Goal: Task Accomplishment & Management: Complete application form

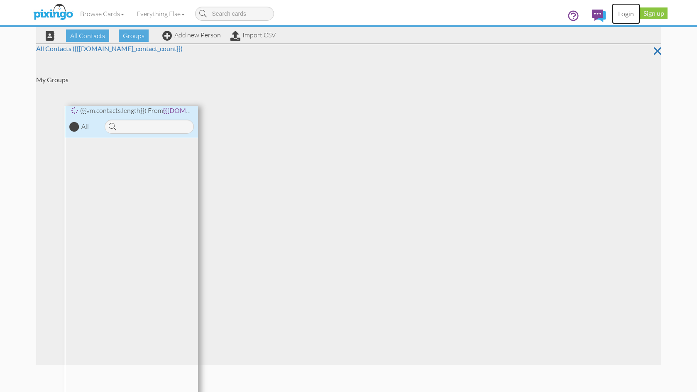
click at [628, 15] on link "Login" at bounding box center [626, 13] width 28 height 21
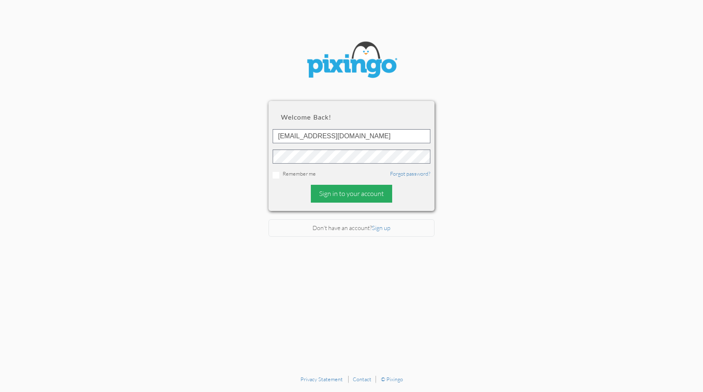
click at [358, 194] on div "Sign in to your account" at bounding box center [351, 194] width 81 height 18
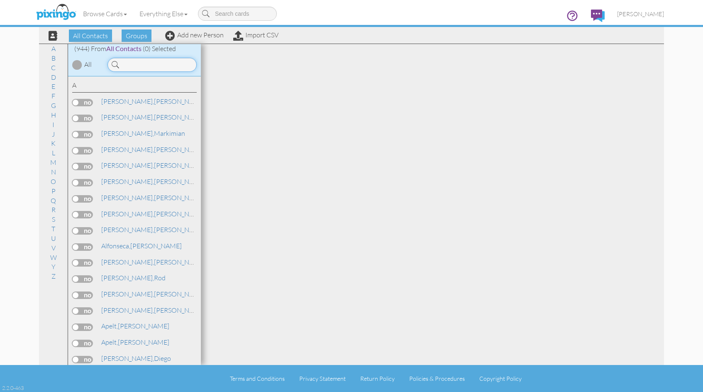
click at [128, 65] on input at bounding box center [152, 65] width 89 height 14
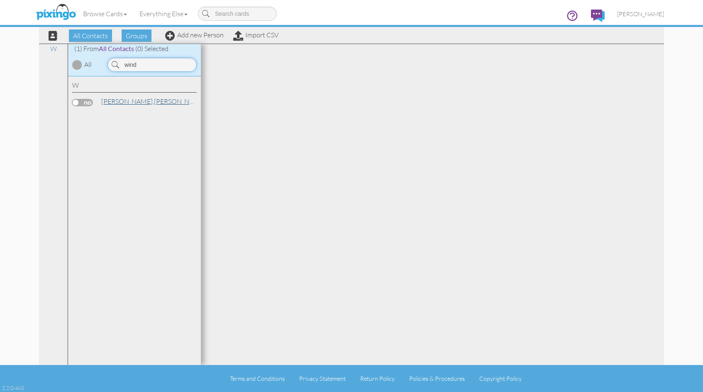
type input "wind"
click at [114, 101] on span "[PERSON_NAME]," at bounding box center [127, 101] width 53 height 8
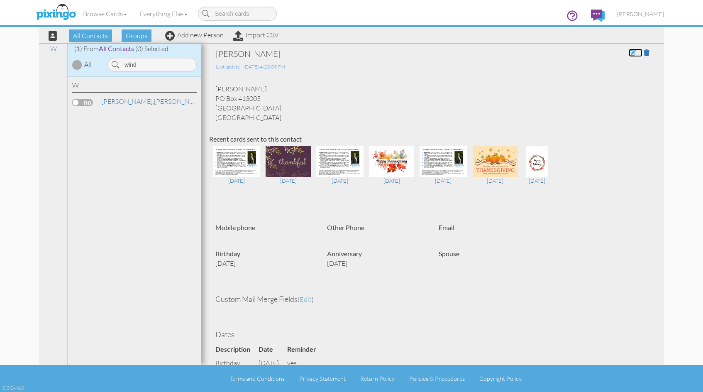
click at [629, 49] on span at bounding box center [632, 52] width 7 height 7
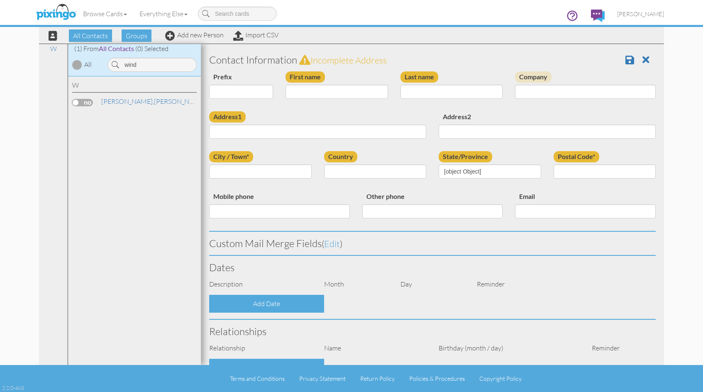
type input "[PERSON_NAME]"
type input "PO Box 413005"
type input "[GEOGRAPHIC_DATA]"
type input "34101"
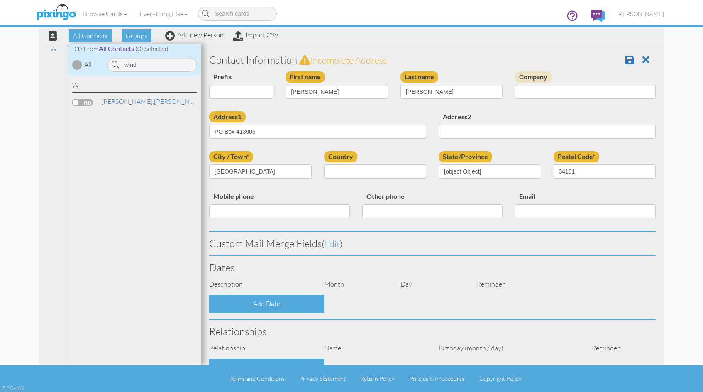
select select "object:3317"
select select "object:3562"
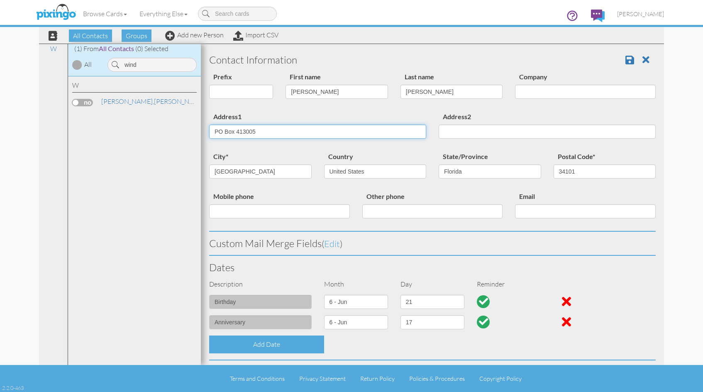
click at [274, 130] on input "PO Box 413005" at bounding box center [317, 132] width 217 height 14
type input "P"
type input "[STREET_ADDRESS]"
click at [464, 132] on input "Address2" at bounding box center [547, 132] width 217 height 14
type input "# 23"
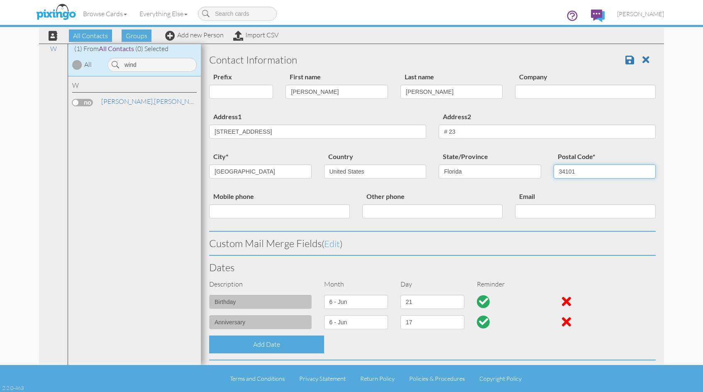
click at [578, 170] on input "34101" at bounding box center [605, 171] width 103 height 14
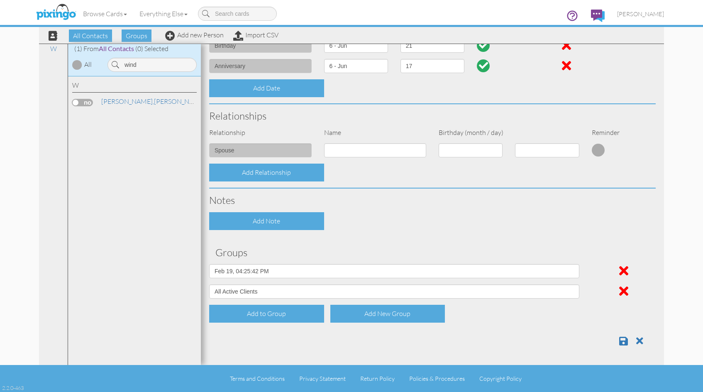
scroll to position [257, 0]
type input "34103-3119"
click at [620, 341] on span at bounding box center [623, 341] width 9 height 10
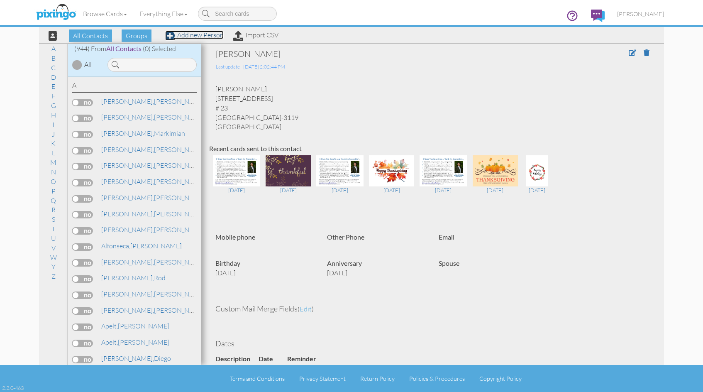
click at [203, 36] on link "Add new Person" at bounding box center [194, 35] width 59 height 8
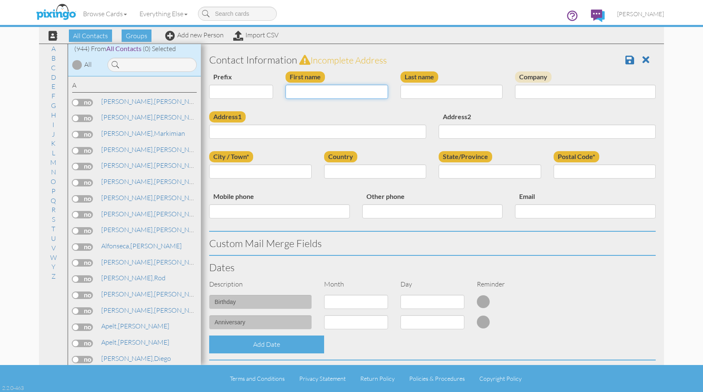
click at [296, 91] on input "First name" at bounding box center [337, 92] width 103 height 14
type input "[PERSON_NAME]"
click at [137, 65] on input at bounding box center [152, 65] width 89 height 14
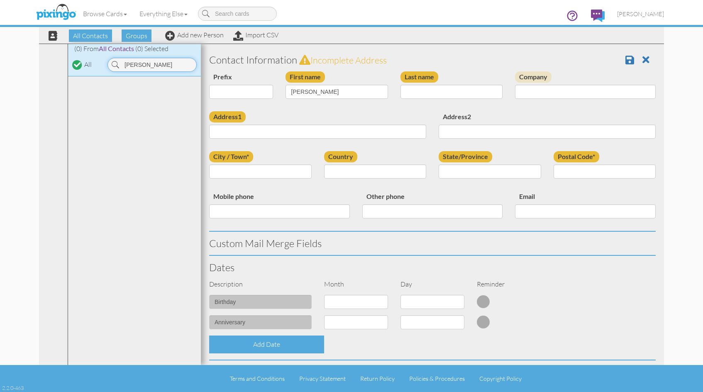
type input "paul kell"
click at [439, 92] on input "Last name" at bounding box center [452, 92] width 103 height 14
type input "[PERSON_NAME]"
click at [271, 133] on input "Address1" at bounding box center [317, 132] width 217 height 14
type input "2468 Turnberry Dr"
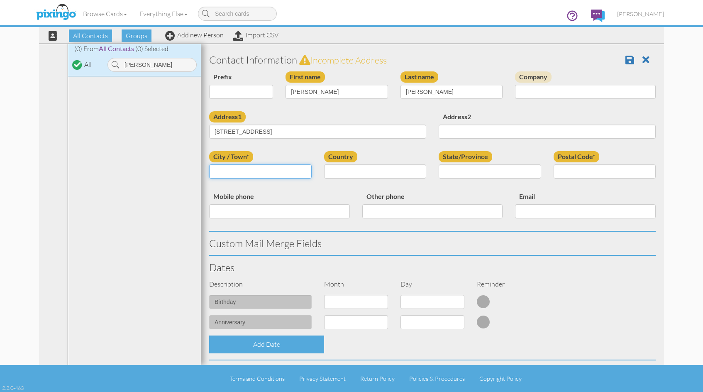
click at [241, 174] on input "City / Town*" at bounding box center [260, 171] width 103 height 14
type input "Oviedo"
click at [419, 171] on select "United States -------------- Afghanistan Albania Algeria American Samoa Andorra…" at bounding box center [375, 171] width 103 height 14
select select "object:3115"
click at [324, 164] on select "United States -------------- Afghanistan Albania Algeria American Samoa Andorra…" at bounding box center [375, 171] width 103 height 14
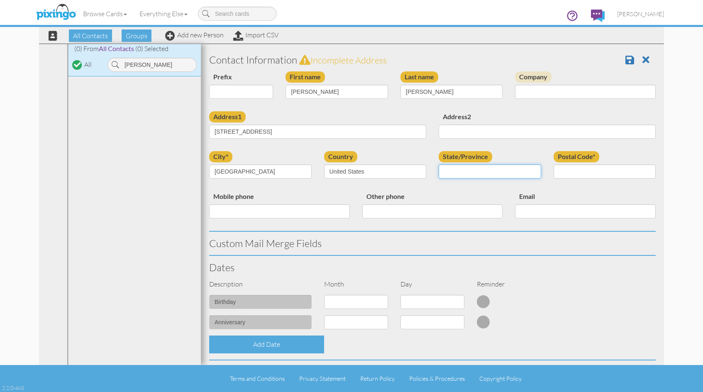
click at [533, 171] on select "AA (Military) AE (Military) Alabama Alaska American Samoa AP (Military) Arizona…" at bounding box center [490, 171] width 103 height 14
select select "object:3425"
click at [439, 164] on select "AA (Military) AE (Military) Alabama Alaska American Samoa AP (Military) Arizona…" at bounding box center [490, 171] width 103 height 14
click at [567, 171] on input "Postal Code*" at bounding box center [605, 171] width 103 height 14
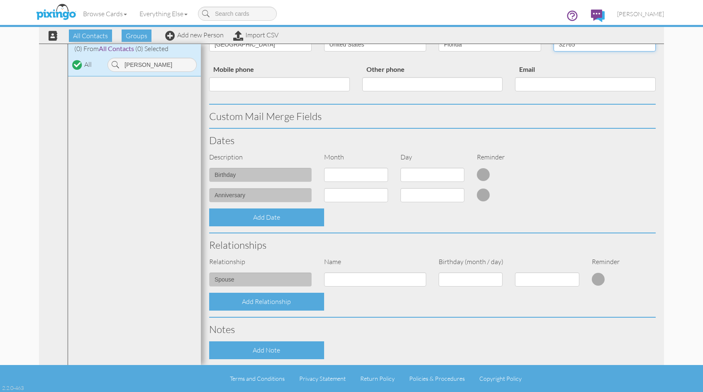
scroll to position [166, 0]
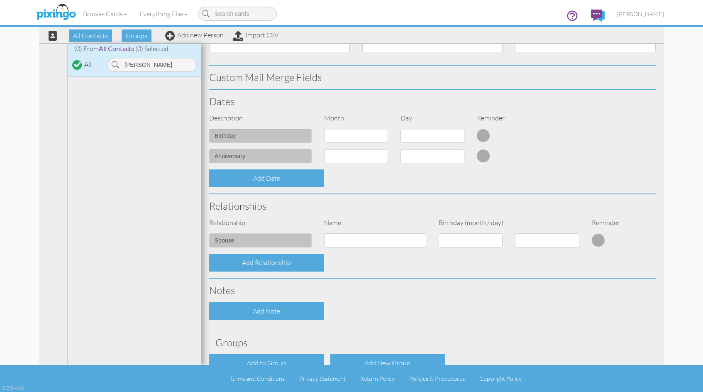
type input "32765"
click at [381, 136] on select "1 - Jan 2 - Feb 3 - Mar 4 - Apr 5 - May 6 - Jun 7 - Jul 8 - Aug 9 - Sep 10 - Oc…" at bounding box center [356, 136] width 64 height 14
select select "object:3109"
click at [324, 129] on select "1 - Jan 2 - Feb 3 - Mar 4 - Apr 5 - May 6 - Jun 7 - Jul 8 - Aug 9 - Sep 10 - Oc…" at bounding box center [356, 136] width 64 height 14
click at [456, 135] on select "1 2 3 4 5 6 7 8 9 10 11 12 13 14 15 16 17 18 19 20 21 22 23 24 25 26 27 28 29 3…" at bounding box center [433, 136] width 64 height 14
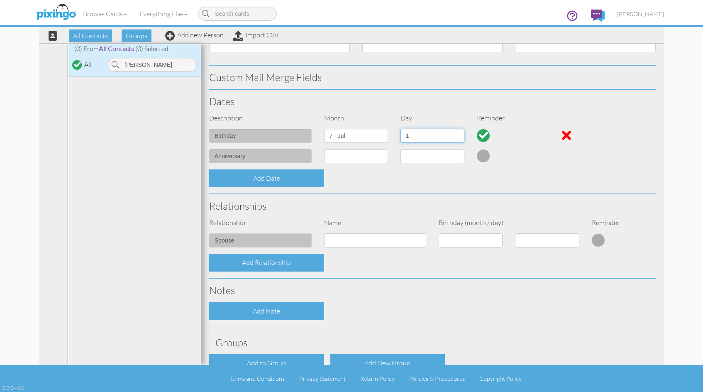
select select "number:16"
click at [401, 129] on select "1 2 3 4 5 6 7 8 9 10 11 12 13 14 15 16 17 18 19 20 21 22 23 24 25 26 27 28 29 3…" at bounding box center [433, 136] width 64 height 14
click at [379, 156] on select "1 - Jan 2 - Feb 3 - Mar 4 - Apr 5 - May 6 - Jun 7 - Jul 8 - Aug 9 - Sep 10 - Oc…" at bounding box center [356, 156] width 64 height 14
select select "object:3111"
click at [324, 149] on select "1 - Jan 2 - Feb 3 - Mar 4 - Apr 5 - May 6 - Jun 7 - Jul 8 - Aug 9 - Sep 10 - Oc…" at bounding box center [356, 156] width 64 height 14
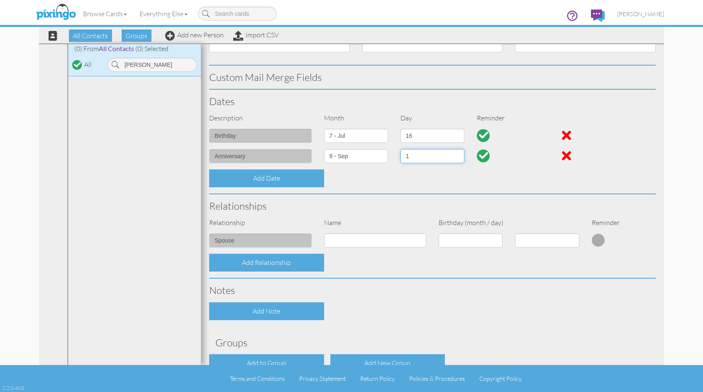
click at [455, 155] on select "1 2 3 4 5 6 7 8 9 10 11 12 13 14 15 16 17 18 19 20 21 22 23 24 25 26 27 28 29 30" at bounding box center [433, 156] width 64 height 14
select select "number:15"
click at [401, 149] on select "1 2 3 4 5 6 7 8 9 10 11 12 13 14 15 16 17 18 19 20 21 22 23 24 25 26 27 28 29 30" at bounding box center [433, 156] width 64 height 14
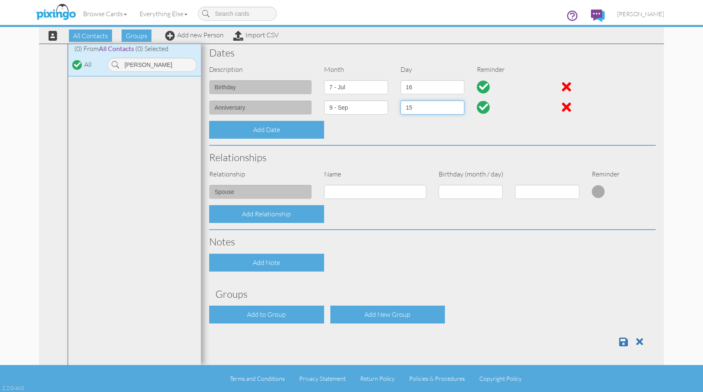
scroll to position [215, 0]
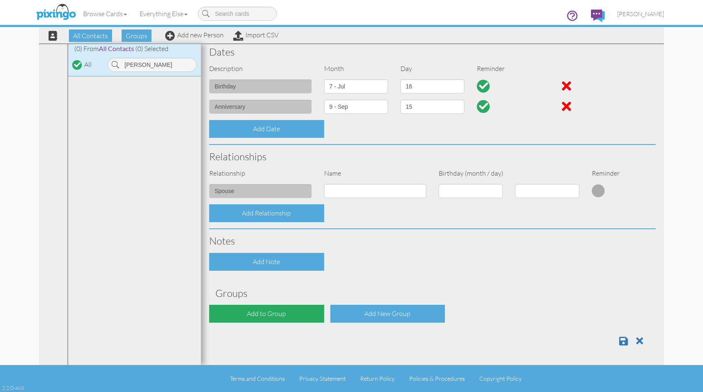
click at [277, 316] on div "Add to Group" at bounding box center [266, 314] width 115 height 18
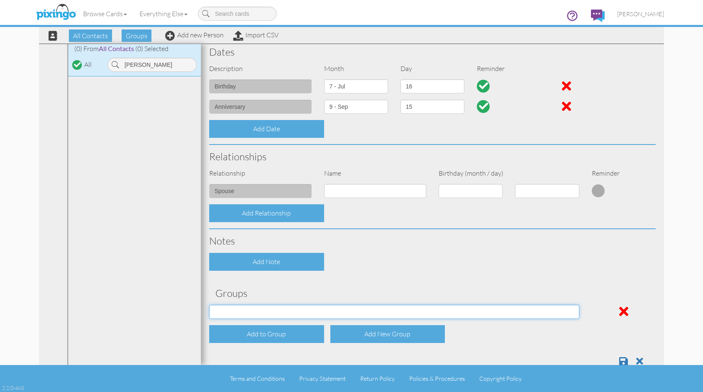
click at [570, 313] on select "2019 Prospects 2020 Prospects 2021 Prospects 2022 Prospects 2023 Prospects 2024…" at bounding box center [394, 312] width 370 height 14
select select "object:3485"
click at [209, 305] on select "2019 Prospects 2020 Prospects 2021 Prospects 2022 Prospects 2023 Prospects 2024…" at bounding box center [394, 312] width 370 height 14
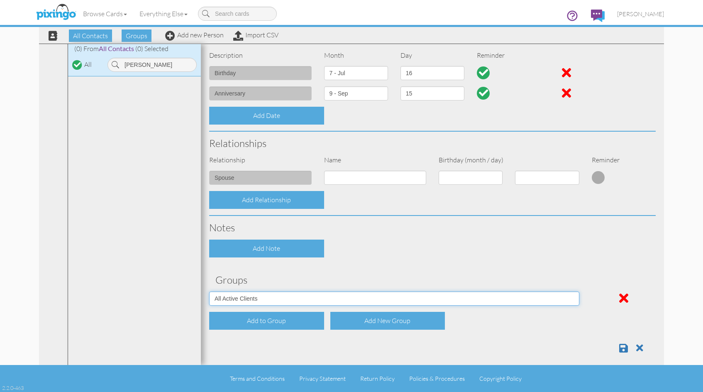
scroll to position [236, 0]
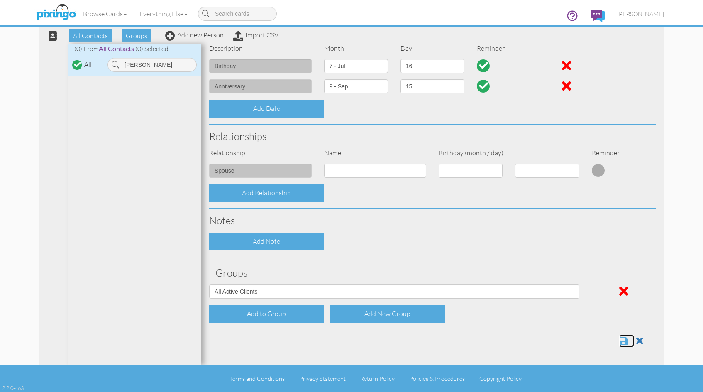
click at [619, 339] on span at bounding box center [623, 341] width 9 height 10
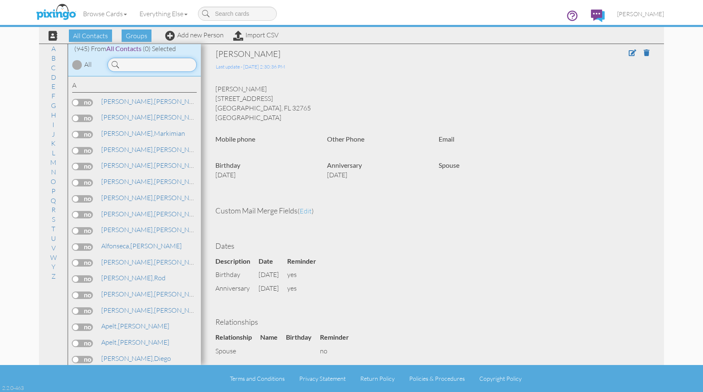
click at [136, 65] on input at bounding box center [152, 65] width 89 height 14
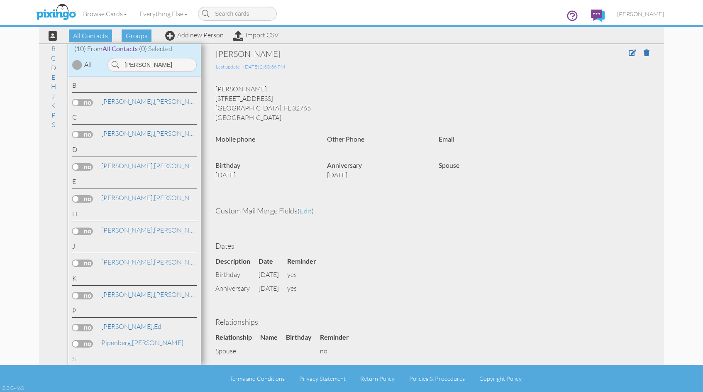
click at [413, 88] on div "Paul Kelly 2468 Turnberry Dr Oviedo, FL 32765 United States" at bounding box center [432, 103] width 447 height 38
click at [151, 66] on input "paul" at bounding box center [152, 65] width 89 height 14
type input "p"
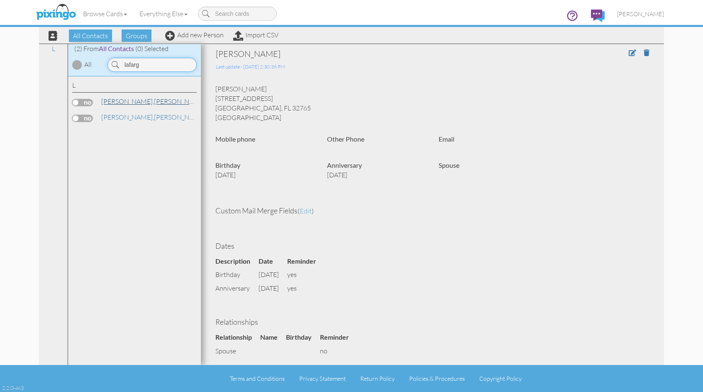
type input "lafarg"
click at [137, 102] on link "Lafarga, Manuel" at bounding box center [153, 101] width 106 height 10
